Goal: Task Accomplishment & Management: Complete application form

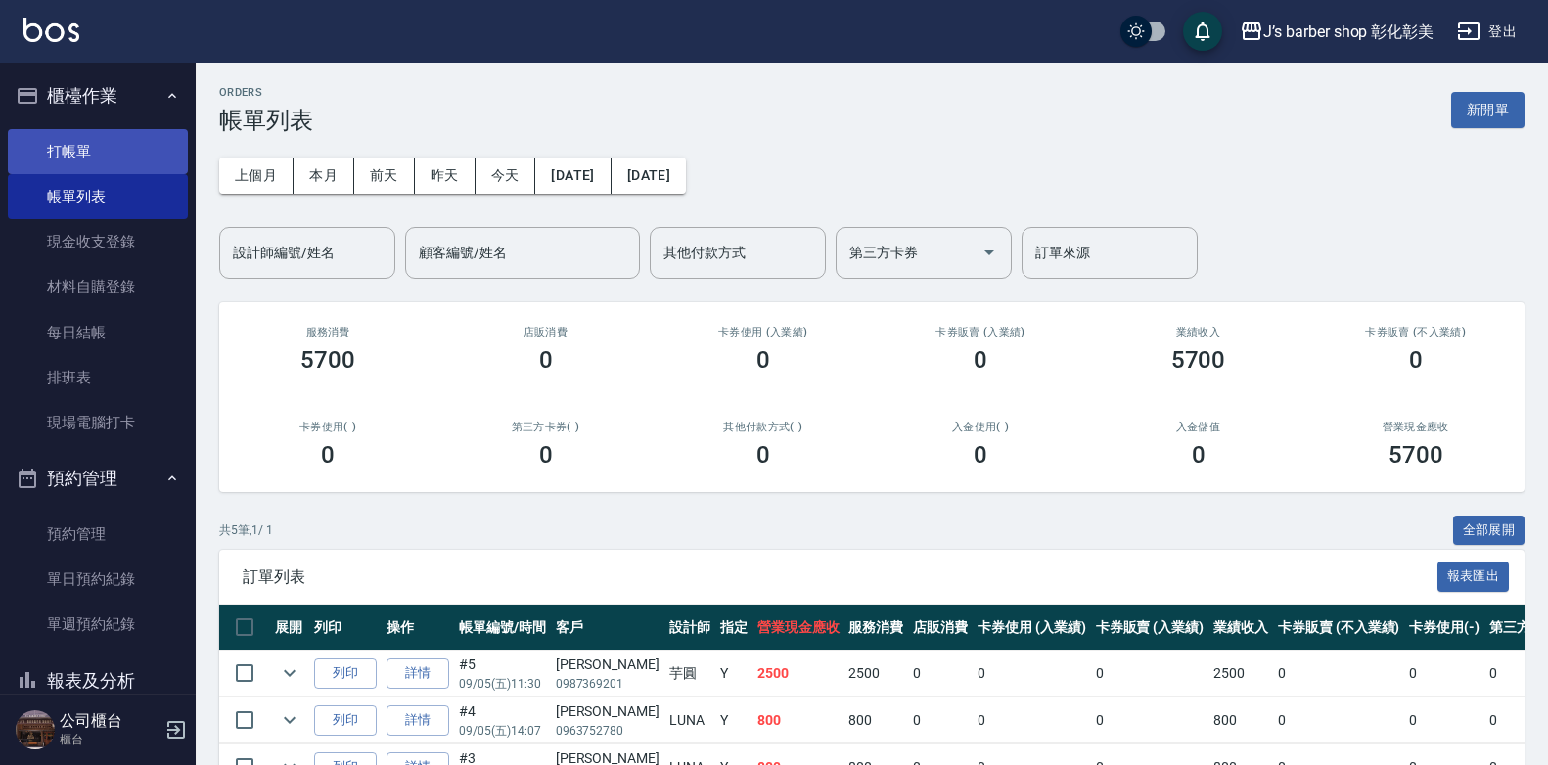
click at [81, 139] on link "打帳單" at bounding box center [98, 151] width 180 height 45
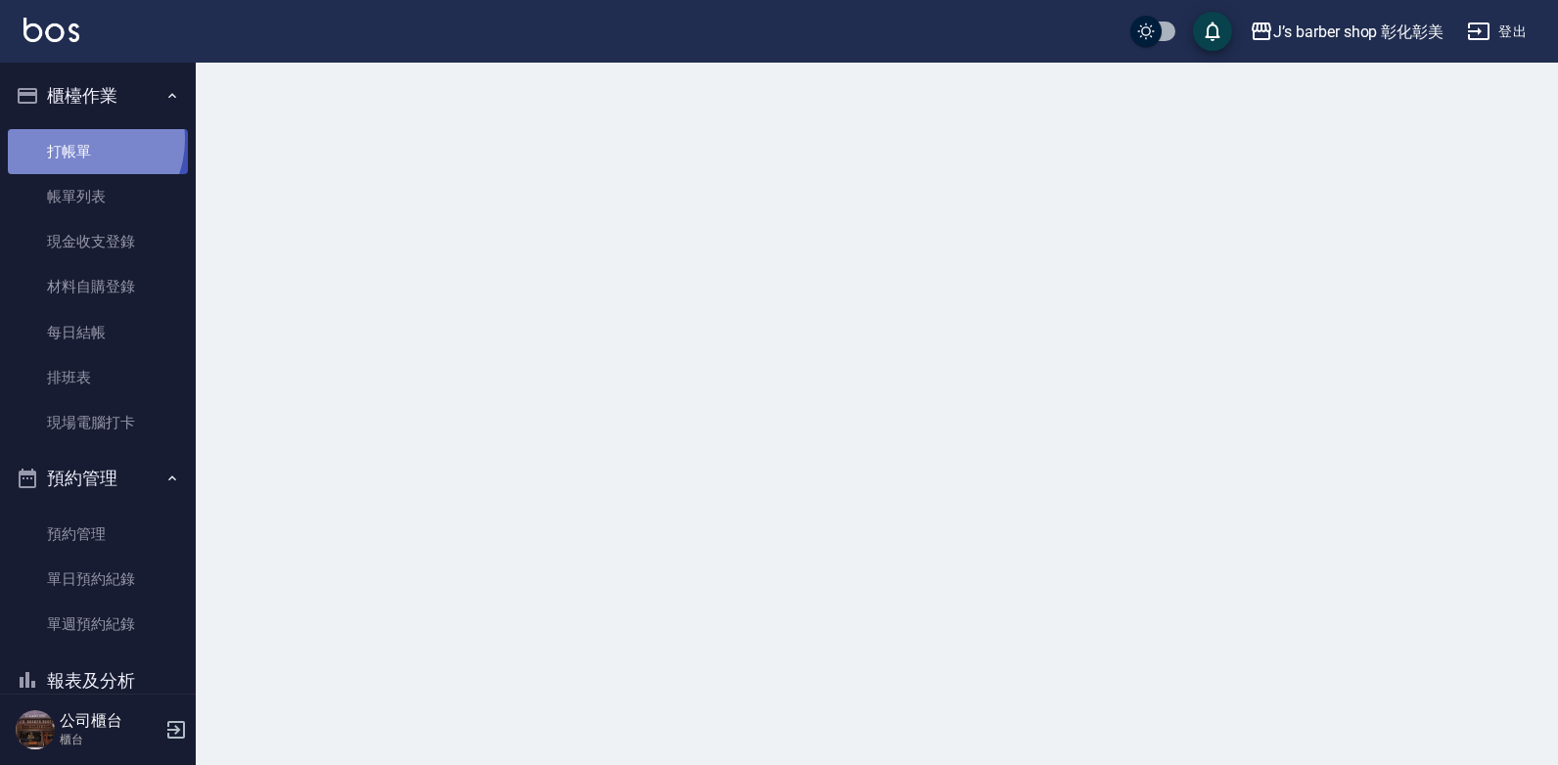
click at [81, 139] on link "打帳單" at bounding box center [98, 151] width 180 height 45
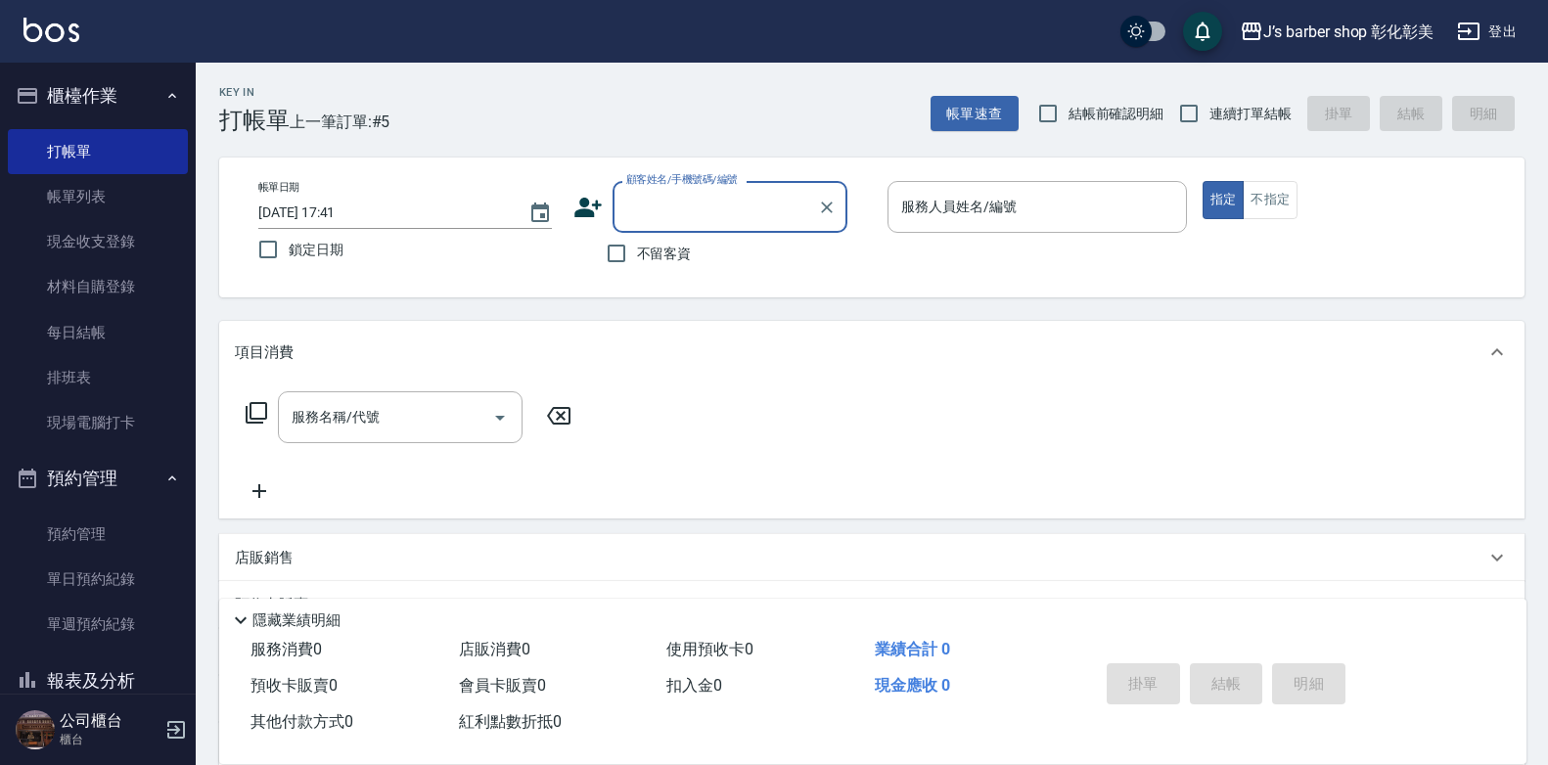
click at [635, 196] on input "顧客姓名/手機號碼/編號" at bounding box center [715, 207] width 188 height 34
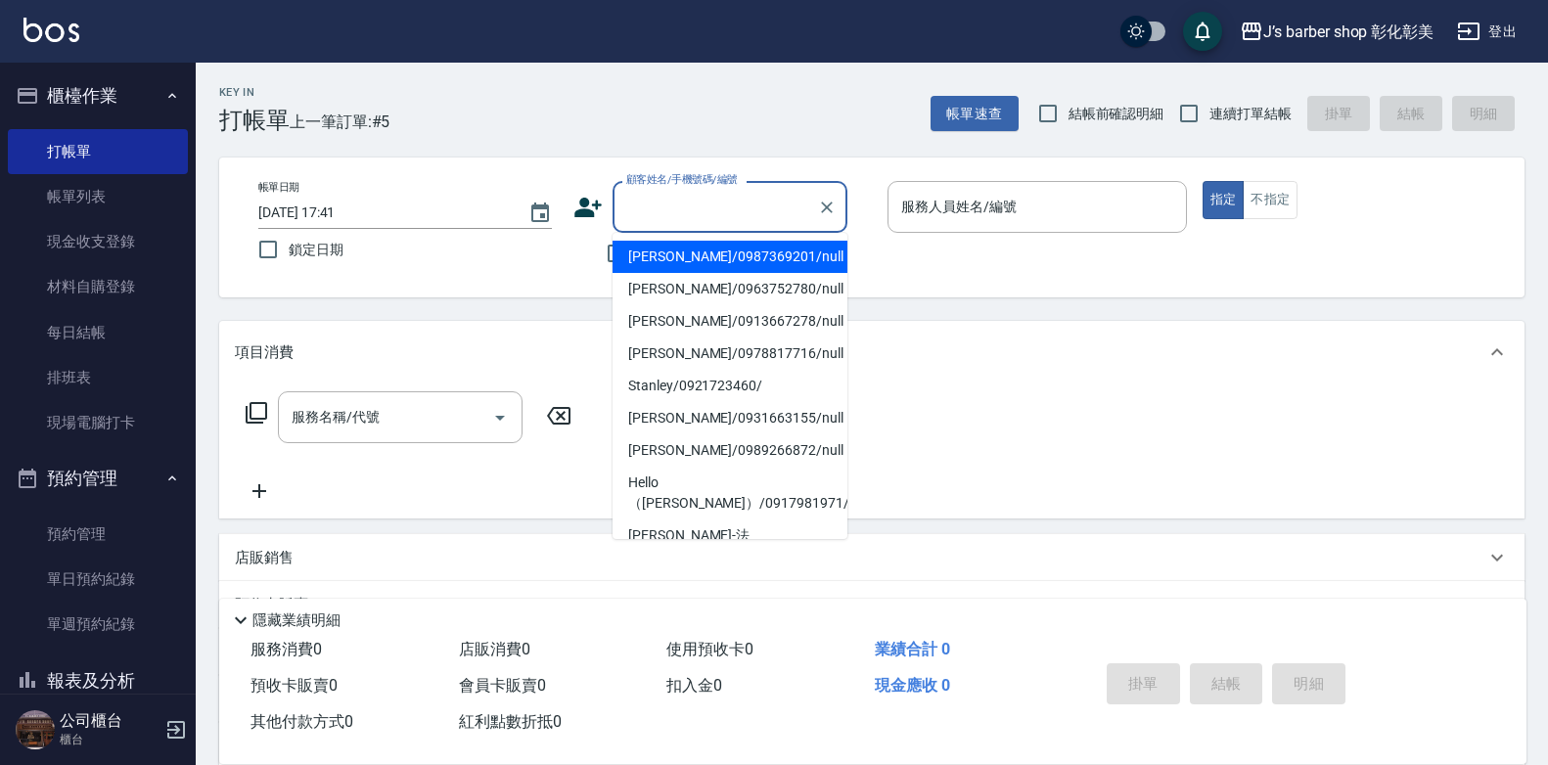
type input "ㄇ"
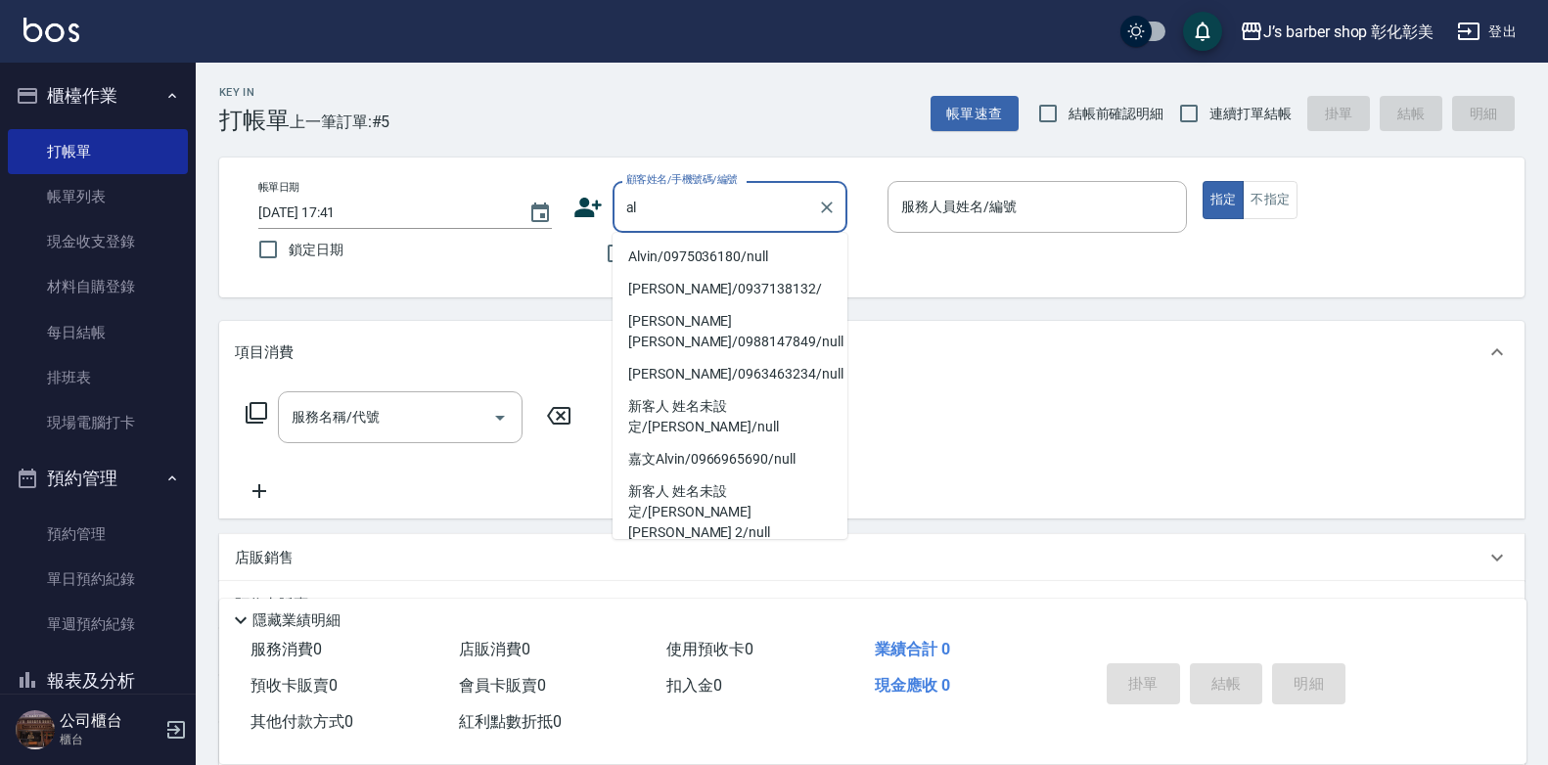
click at [749, 257] on li "Alvin/0975036180/null" at bounding box center [729, 257] width 235 height 32
type input "Alvin/0975036180/null"
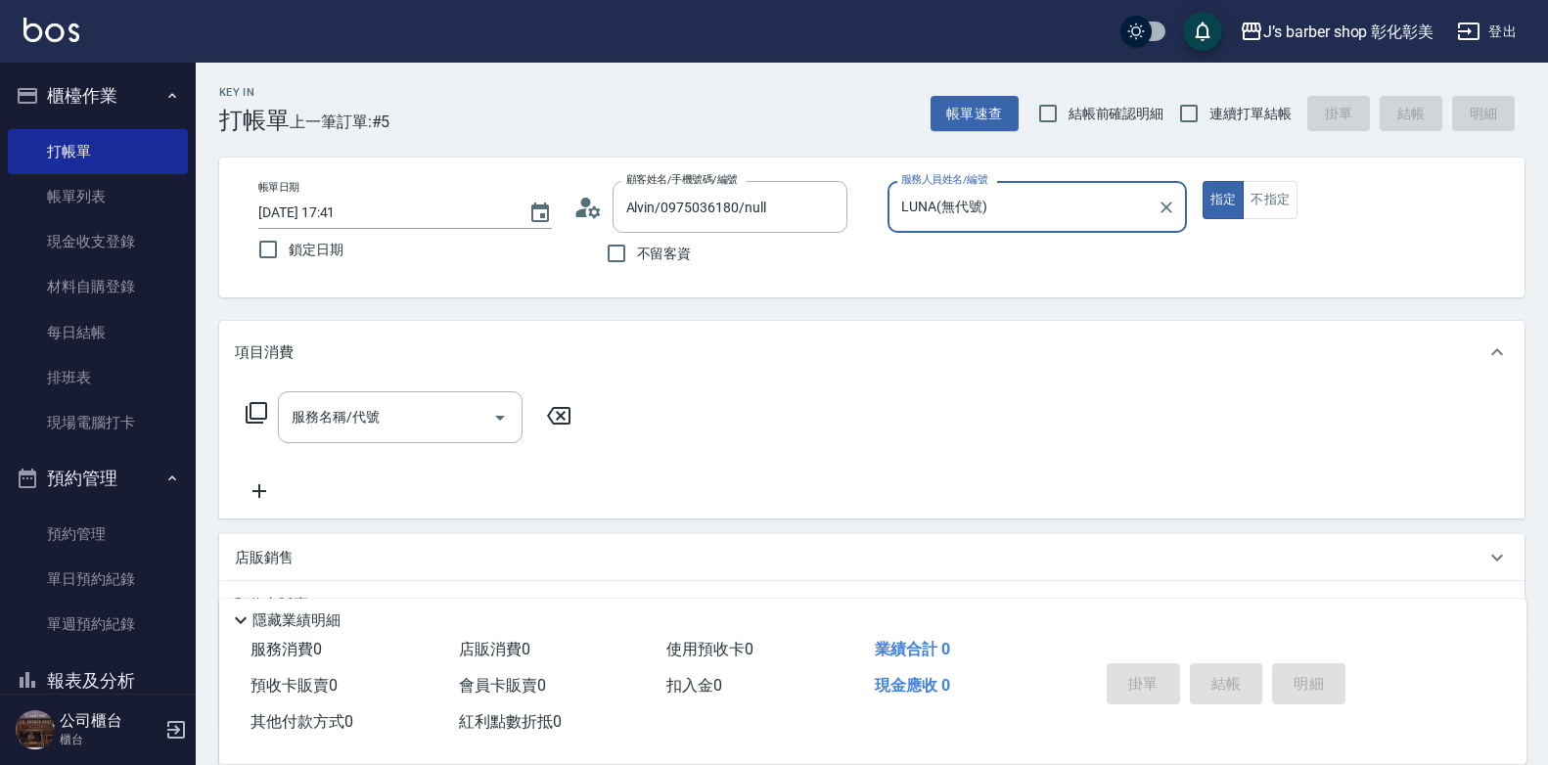
type input "LUNA(無代號)"
drag, startPoint x: 358, startPoint y: 417, endPoint x: 353, endPoint y: 433, distance: 17.3
click at [357, 421] on div "服務名稱/代號 服務名稱/代號" at bounding box center [400, 417] width 245 height 52
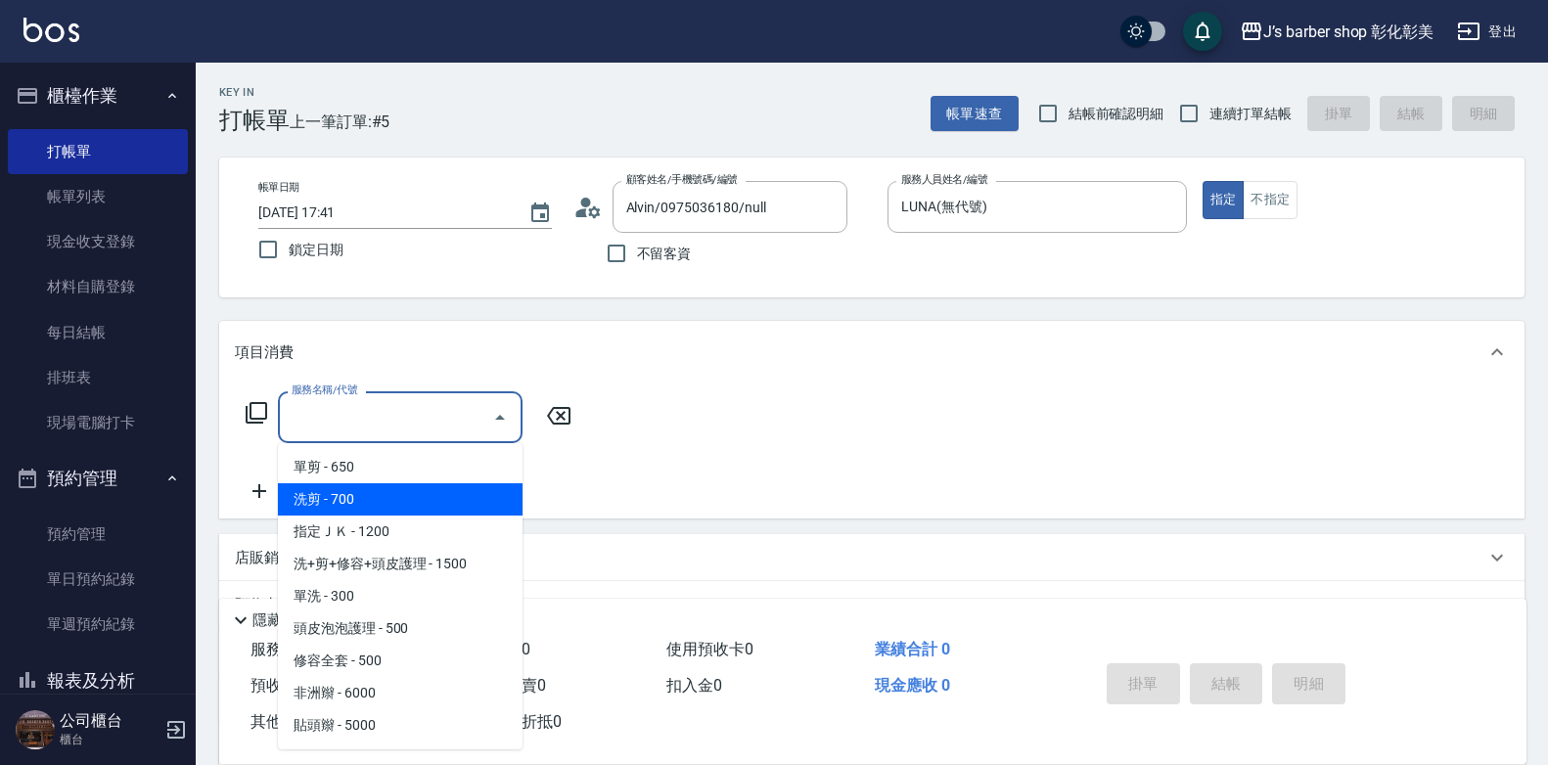
click at [349, 497] on span "洗剪 - 700" at bounding box center [400, 499] width 245 height 32
type input "洗剪(101)"
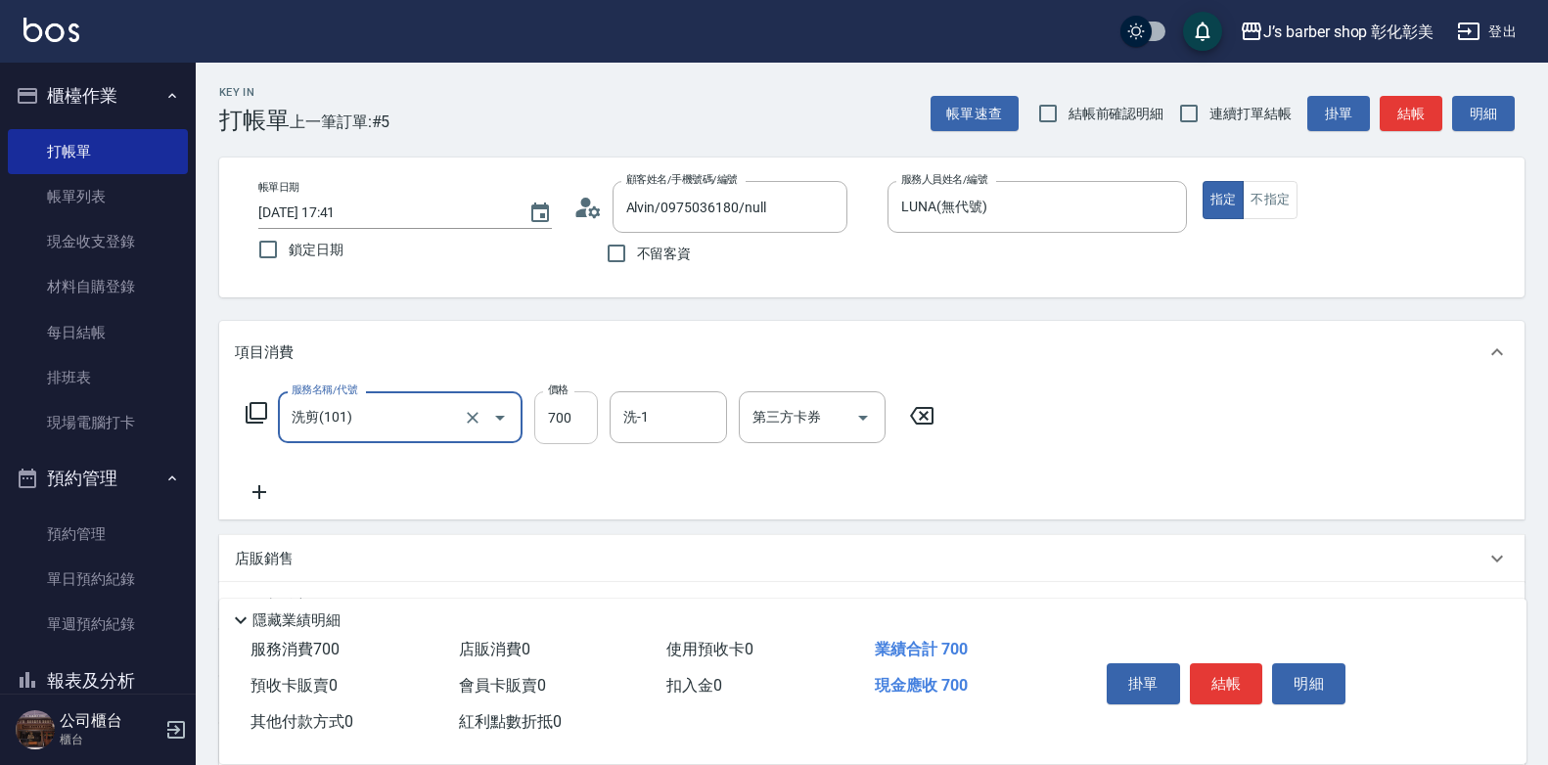
click at [593, 419] on input "700" at bounding box center [566, 417] width 64 height 53
type input "800"
click at [677, 445] on div "服務名稱/代號 洗剪(101) 服務名稱/代號 價格 800 價格 洗-1 洗-1 第三方卡券 第三方卡券" at bounding box center [590, 447] width 711 height 113
click at [691, 427] on input "洗-1" at bounding box center [668, 417] width 100 height 34
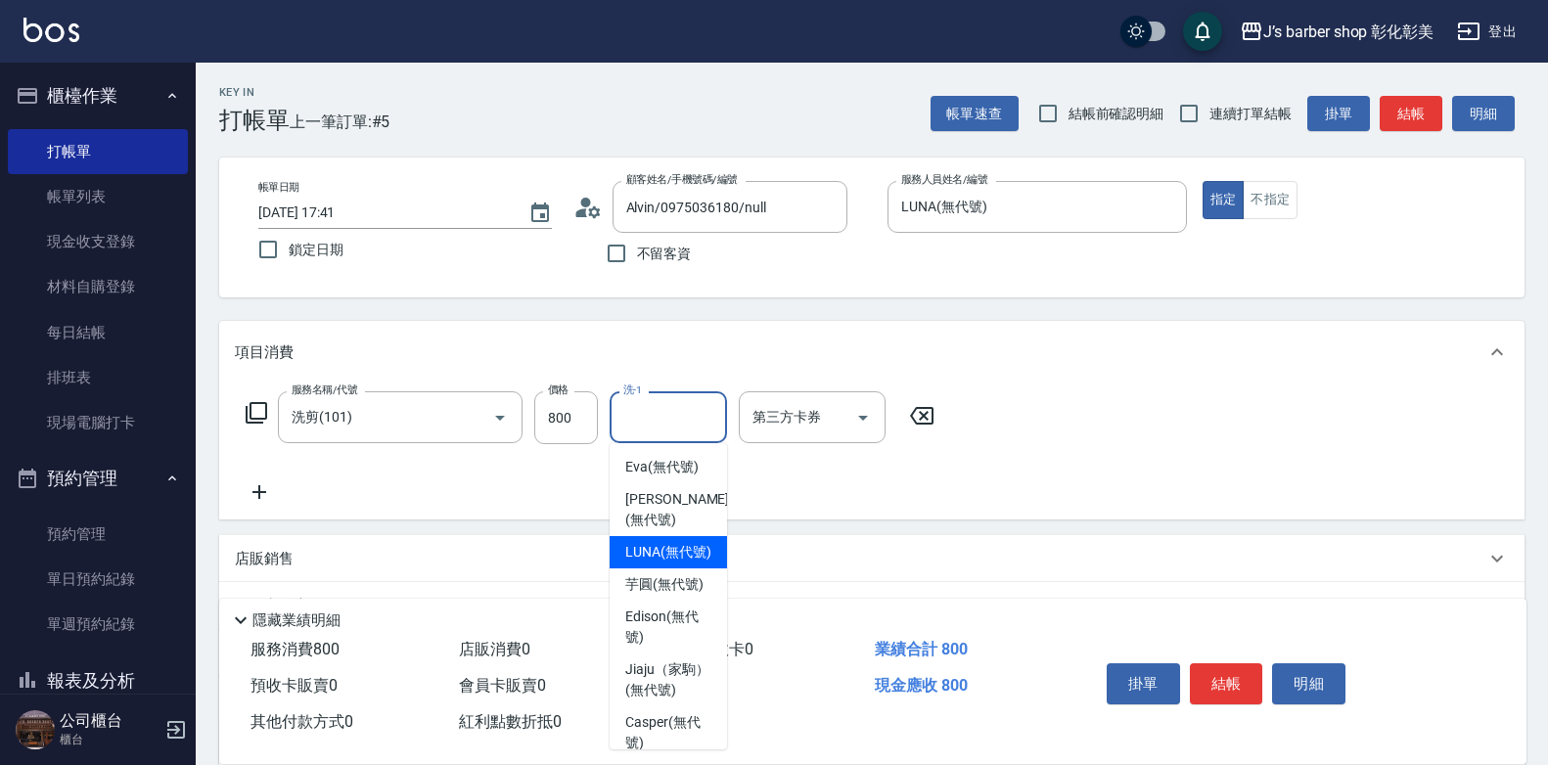
click at [677, 563] on span "LUNA (無代號)" at bounding box center [668, 552] width 86 height 21
type input "LUNA(無代號)"
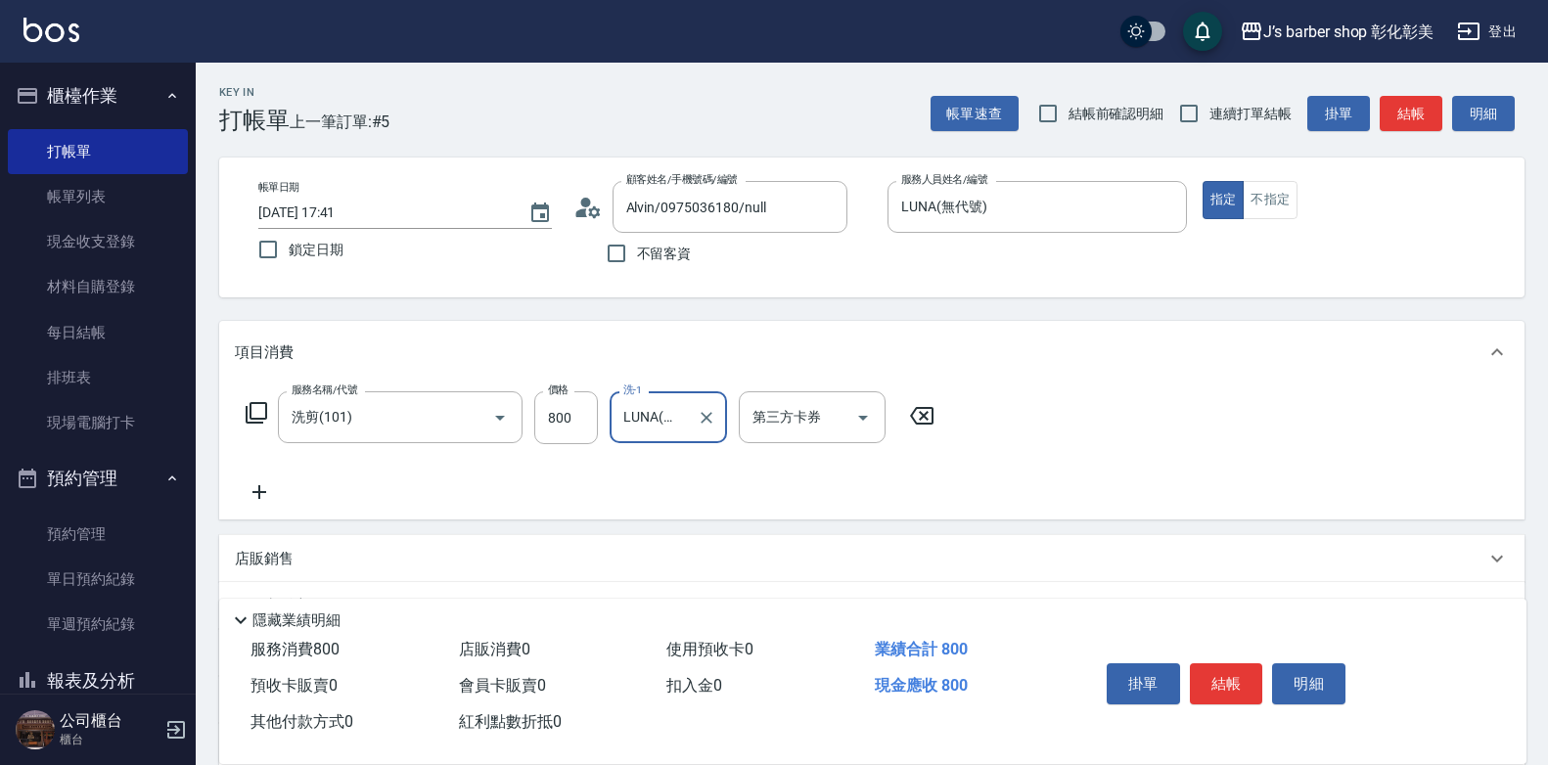
click at [241, 485] on icon at bounding box center [259, 491] width 49 height 23
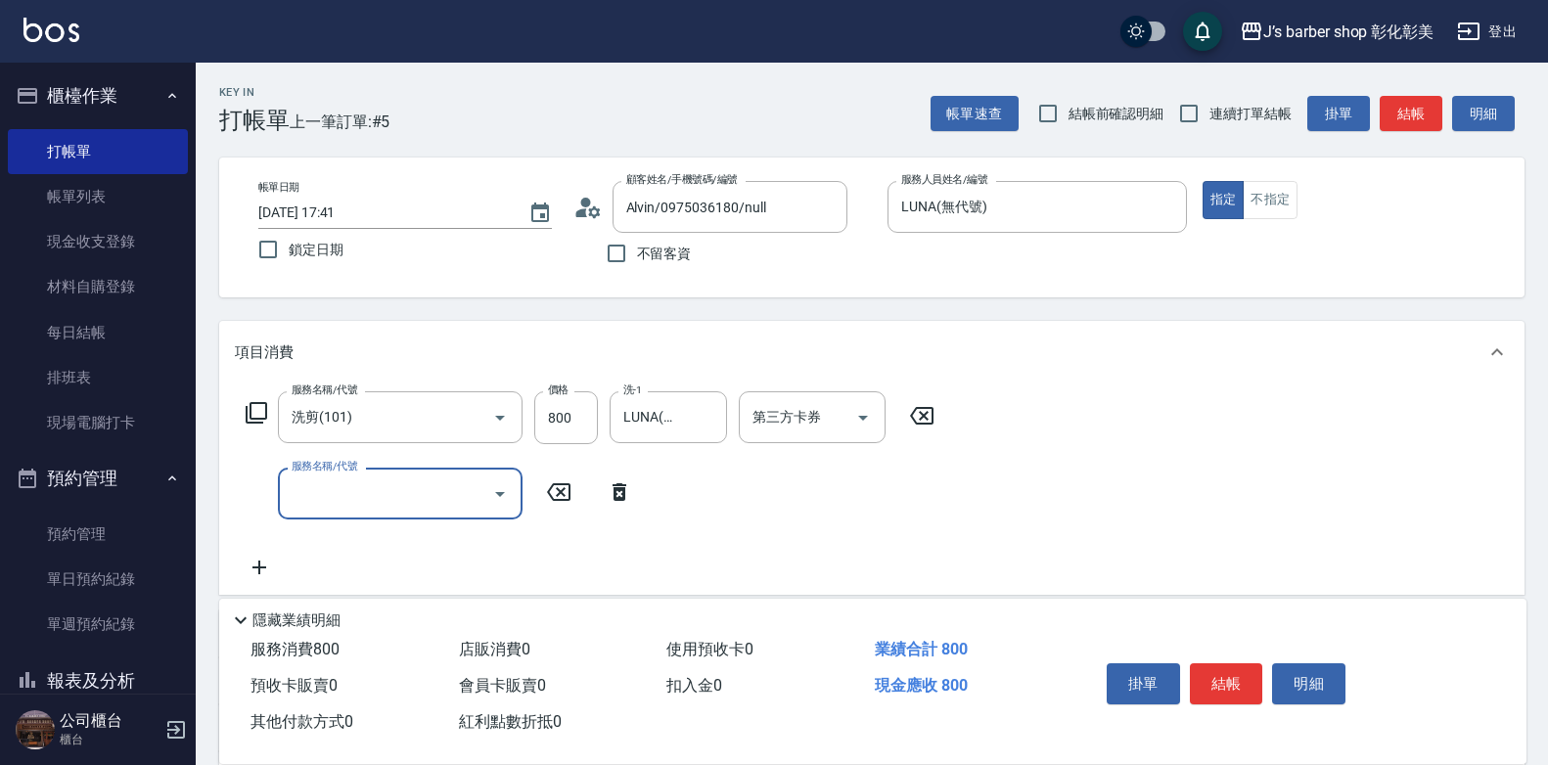
click at [315, 491] on input "服務名稱/代號" at bounding box center [386, 493] width 198 height 34
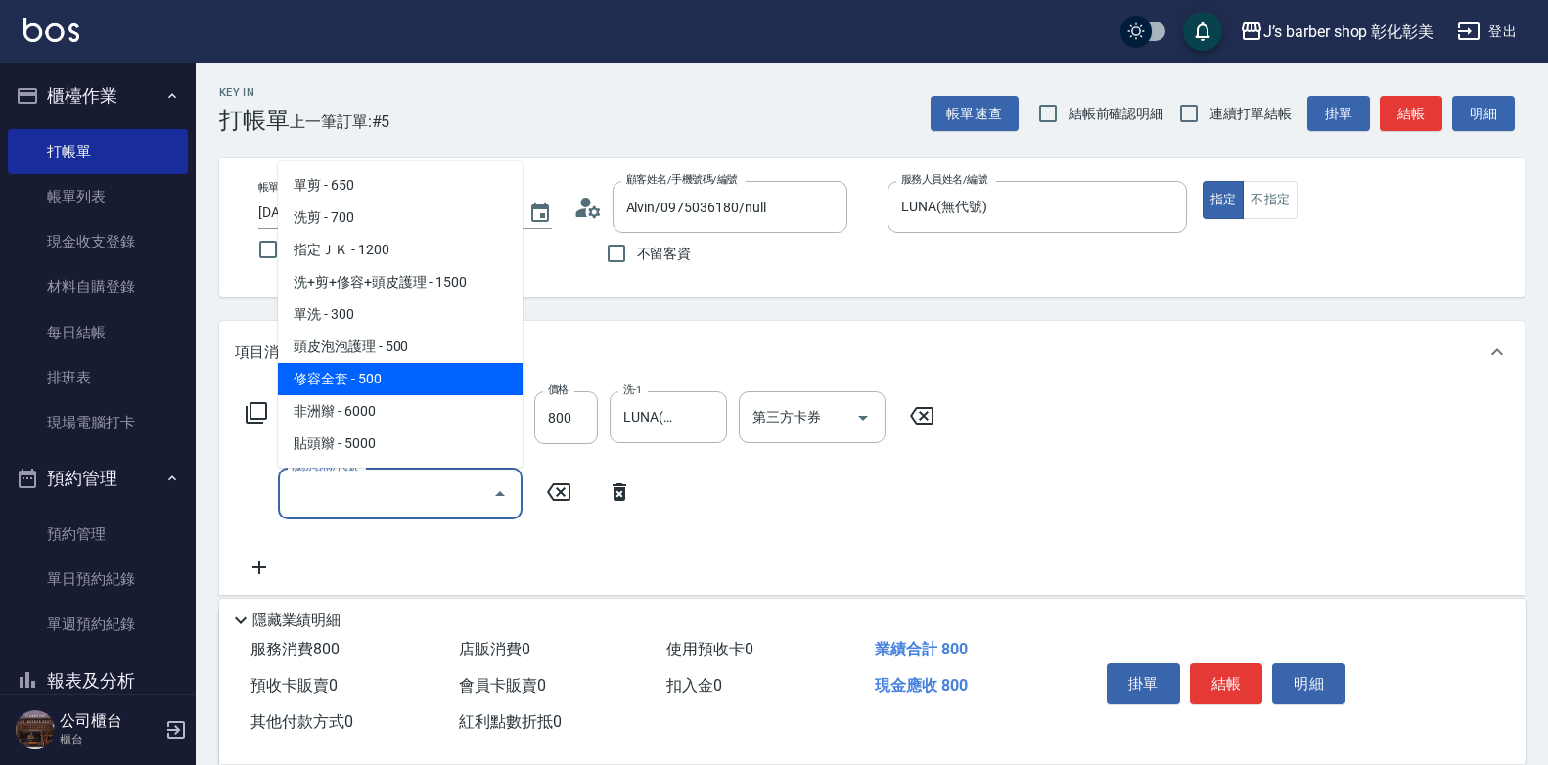
click at [395, 376] on span "修容全套 - 500" at bounding box center [400, 379] width 245 height 32
type input "修容全套(202)"
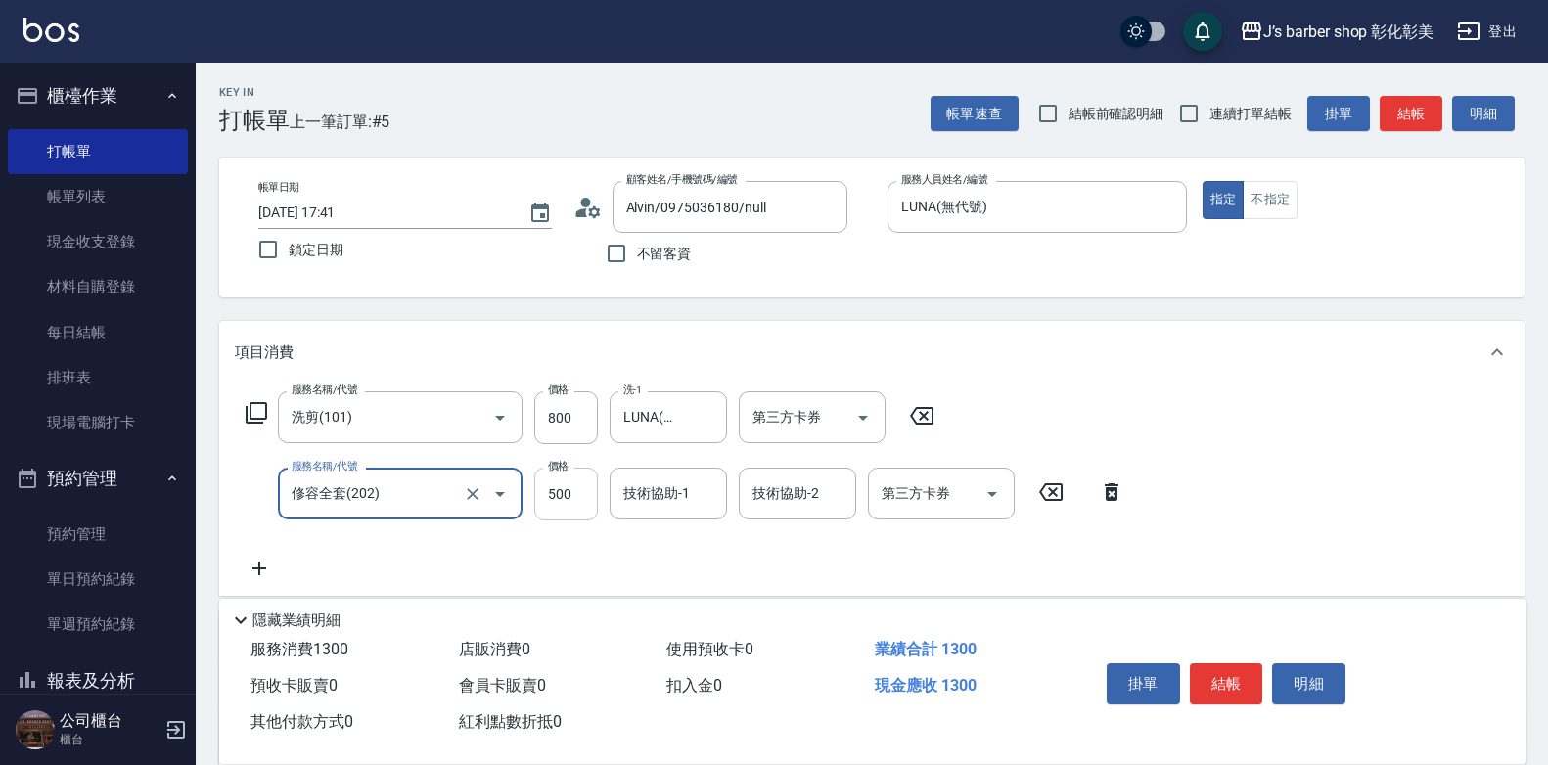
click at [582, 498] on input "500" at bounding box center [566, 494] width 64 height 53
click at [643, 475] on div "技術協助-1" at bounding box center [668, 494] width 117 height 52
type input "400"
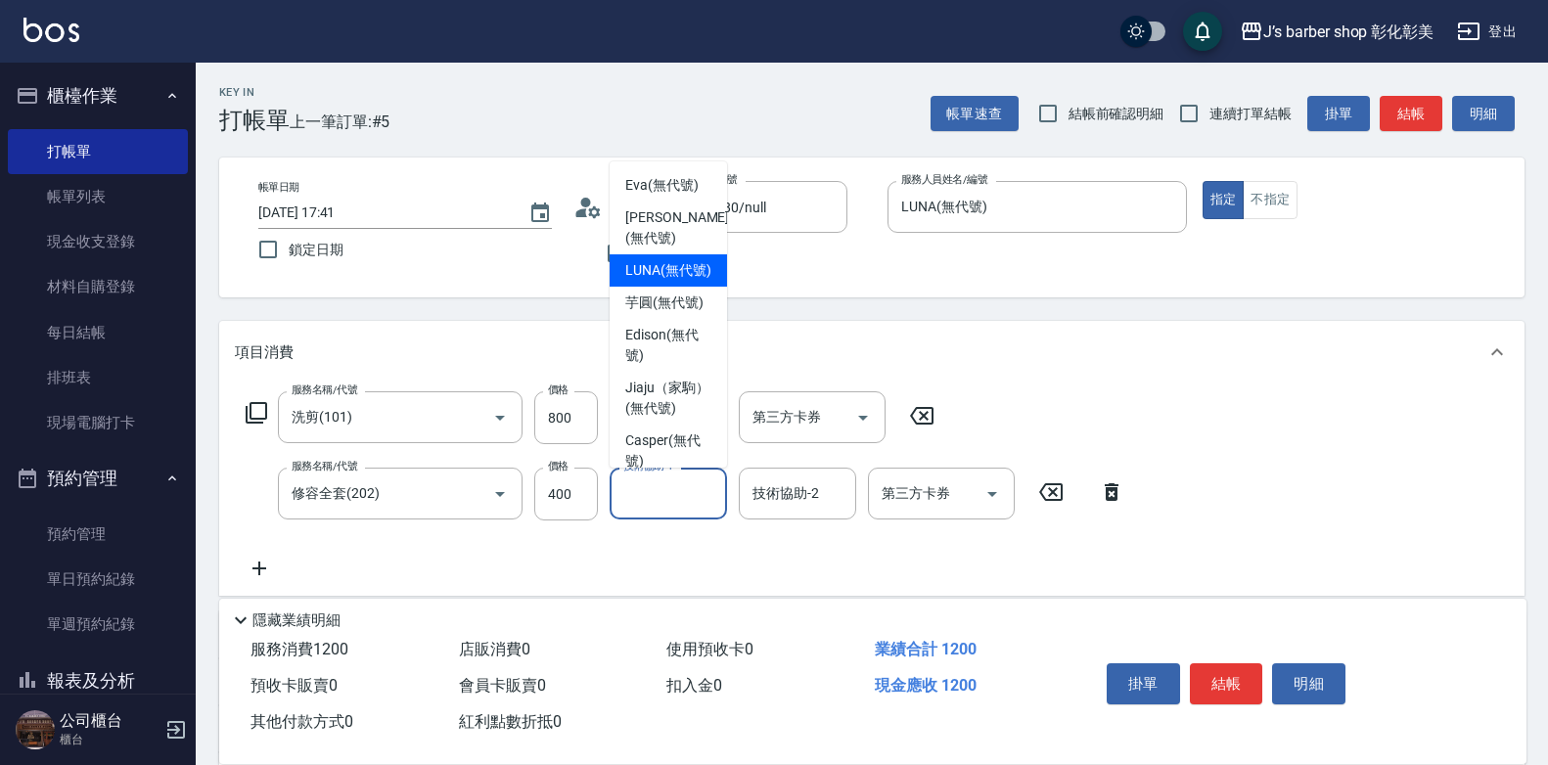
click at [686, 262] on span "LUNA (無代號)" at bounding box center [668, 270] width 86 height 21
type input "LUNA(無代號)"
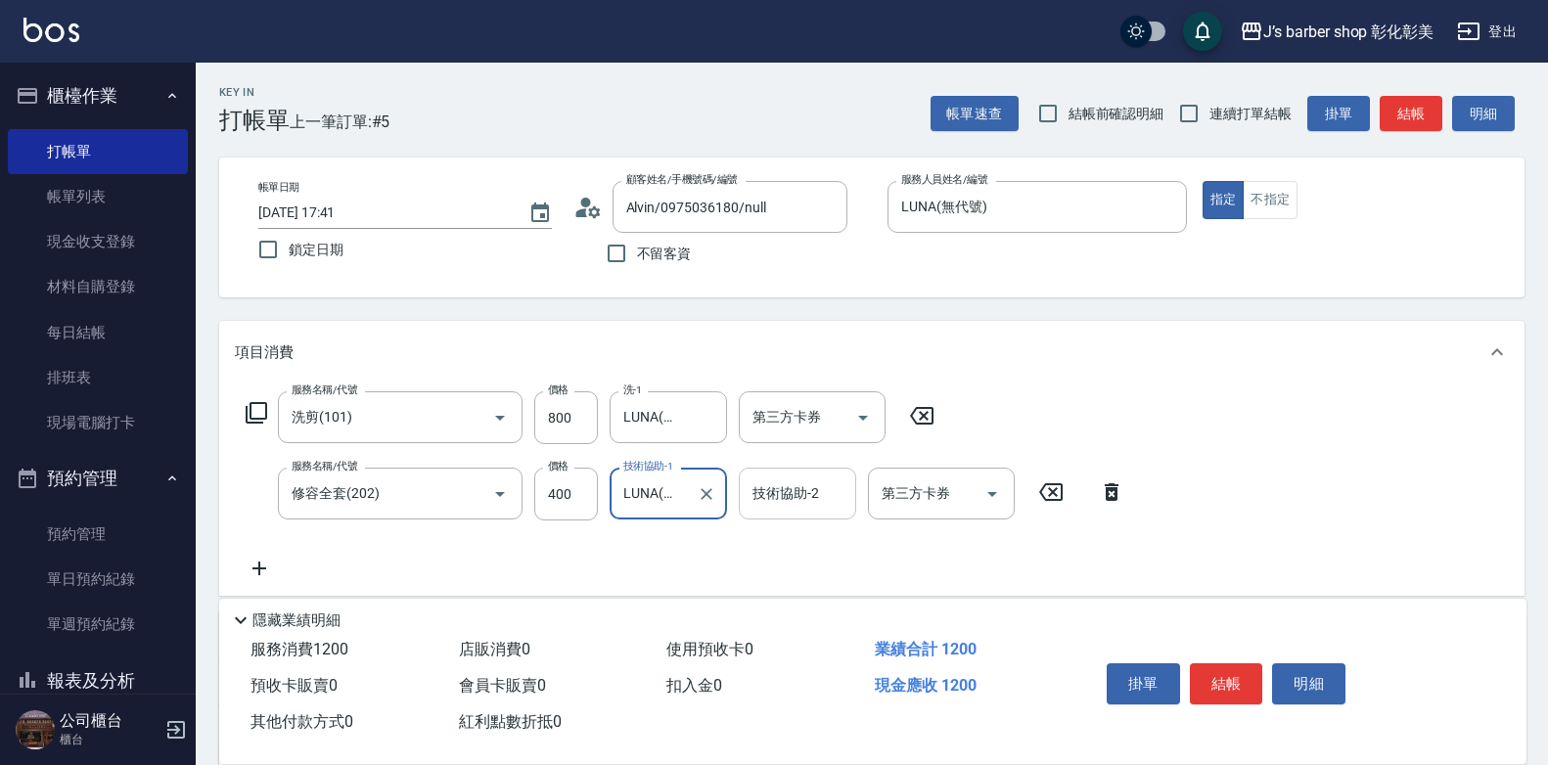
click at [831, 493] on input "技術協助-2" at bounding box center [797, 493] width 100 height 34
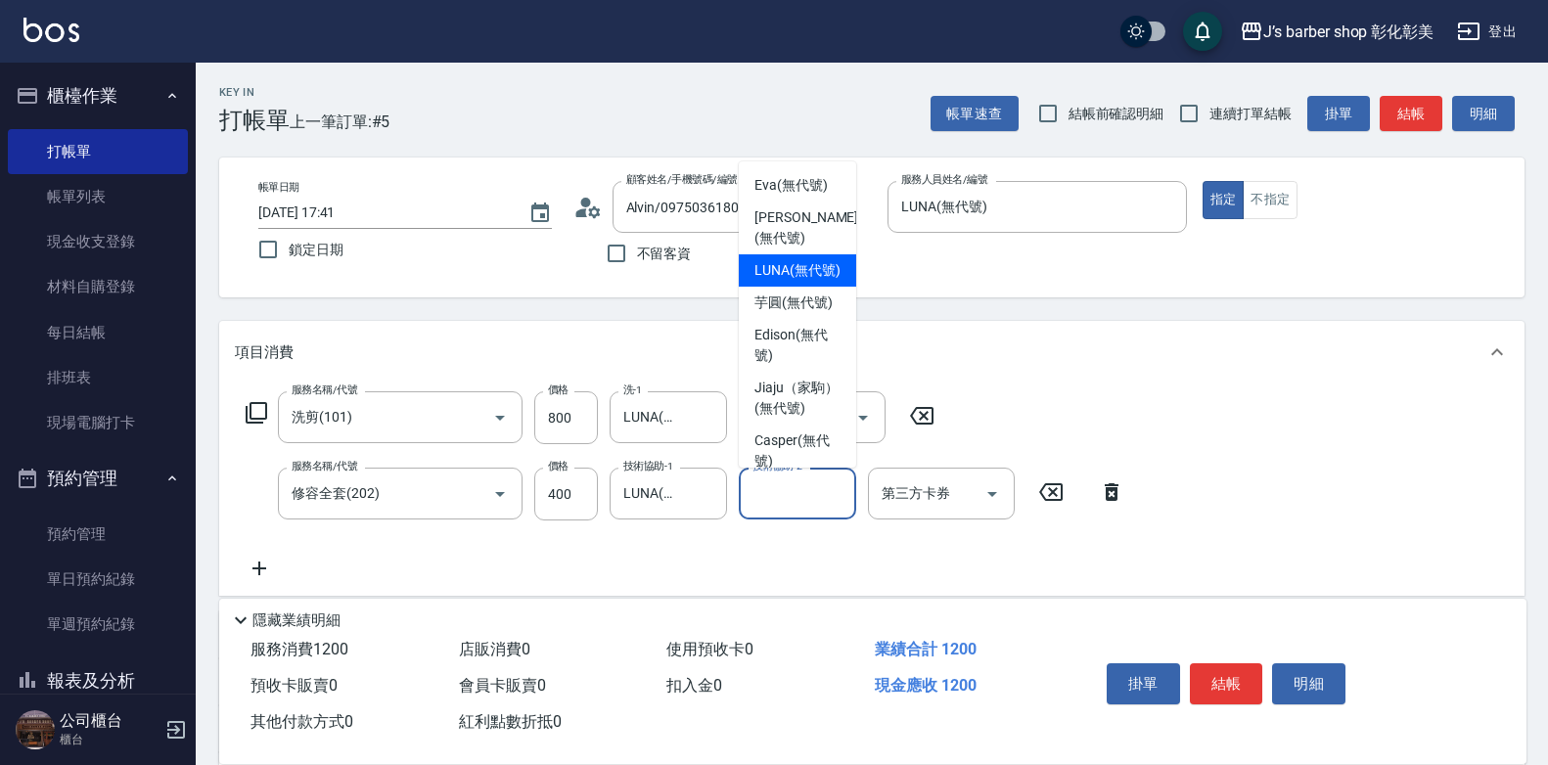
click at [794, 269] on span "LUNA (無代號)" at bounding box center [797, 270] width 86 height 21
type input "LUNA(無代號)"
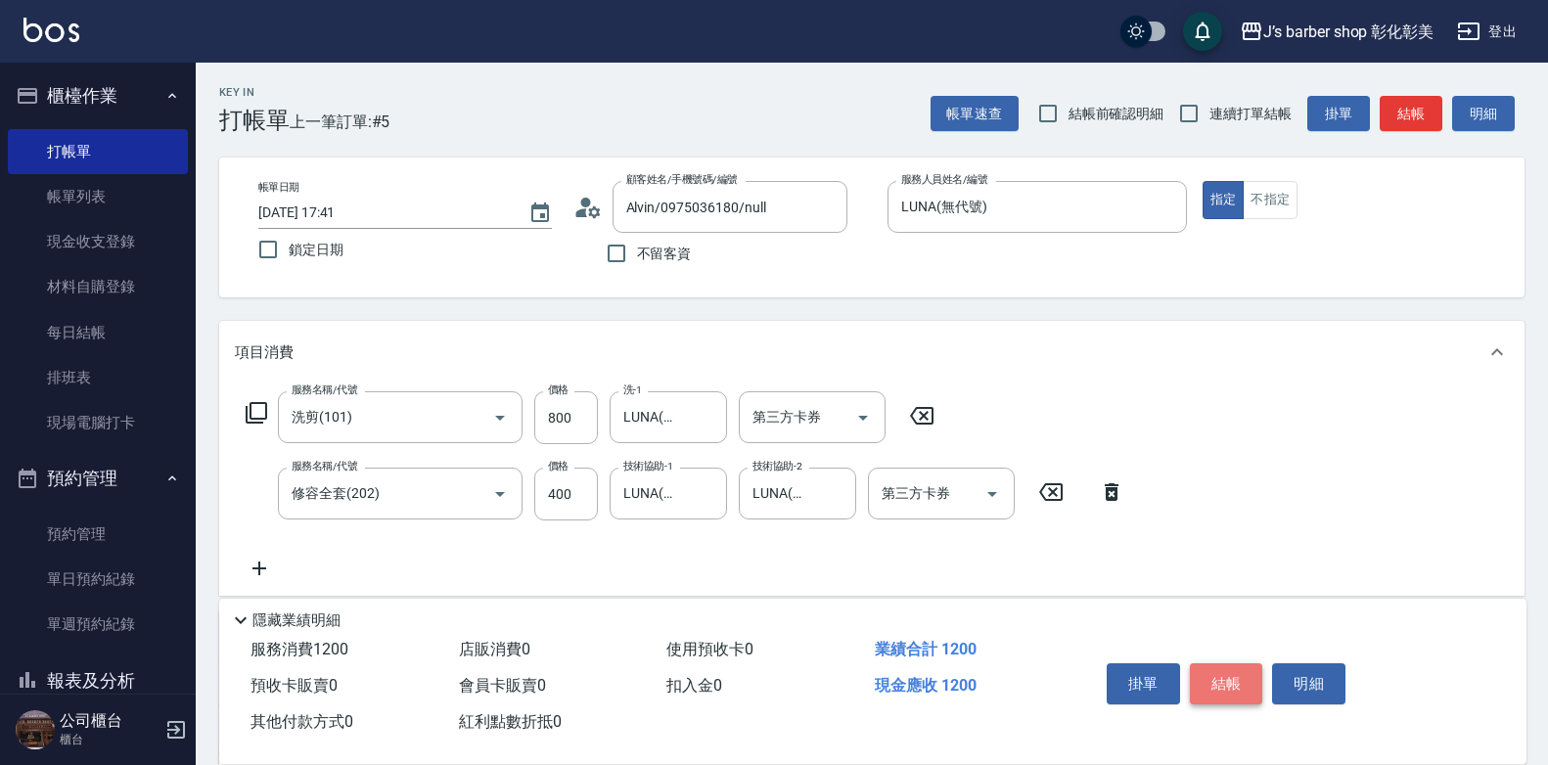
click at [1254, 686] on button "結帳" at bounding box center [1226, 683] width 73 height 41
